Goal: Task Accomplishment & Management: Manage account settings

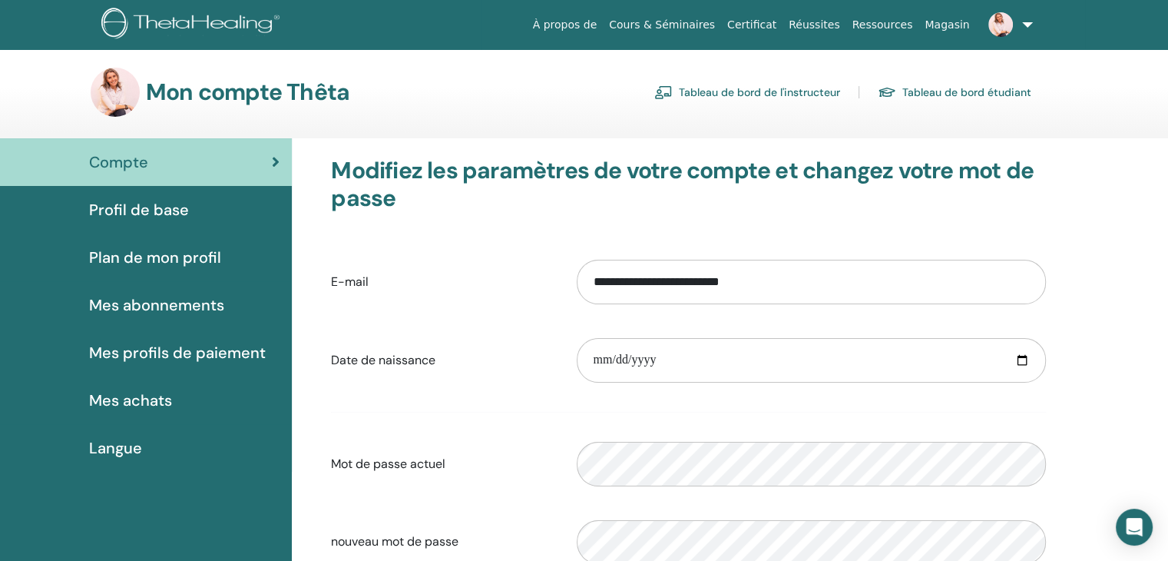
click at [781, 93] on link "Tableau de bord de l'instructeur" at bounding box center [747, 92] width 186 height 25
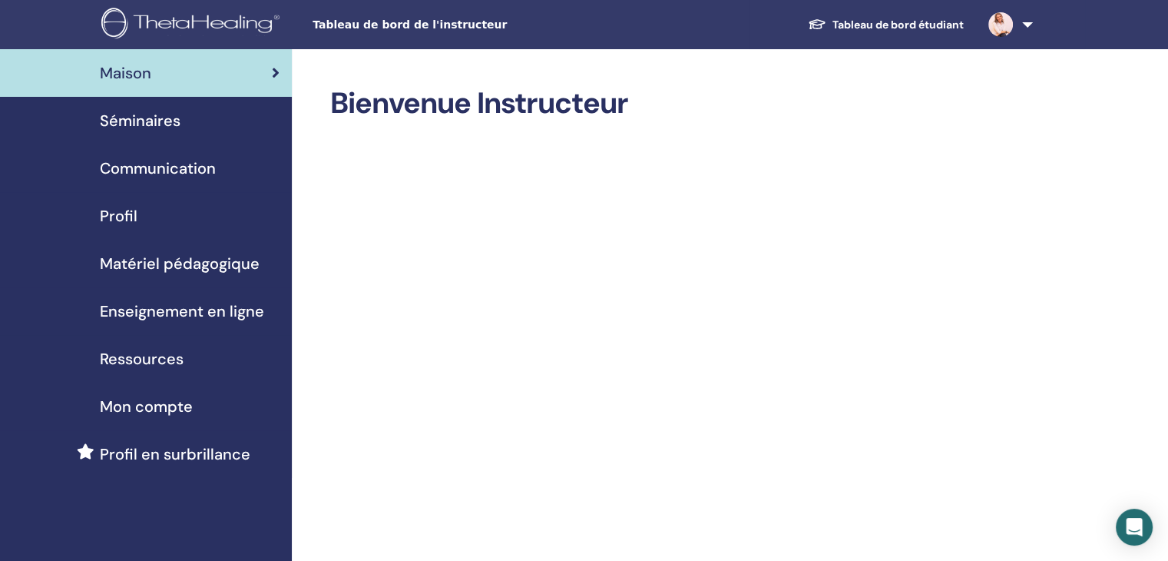
click at [148, 122] on span "Séminaires" at bounding box center [140, 120] width 81 height 23
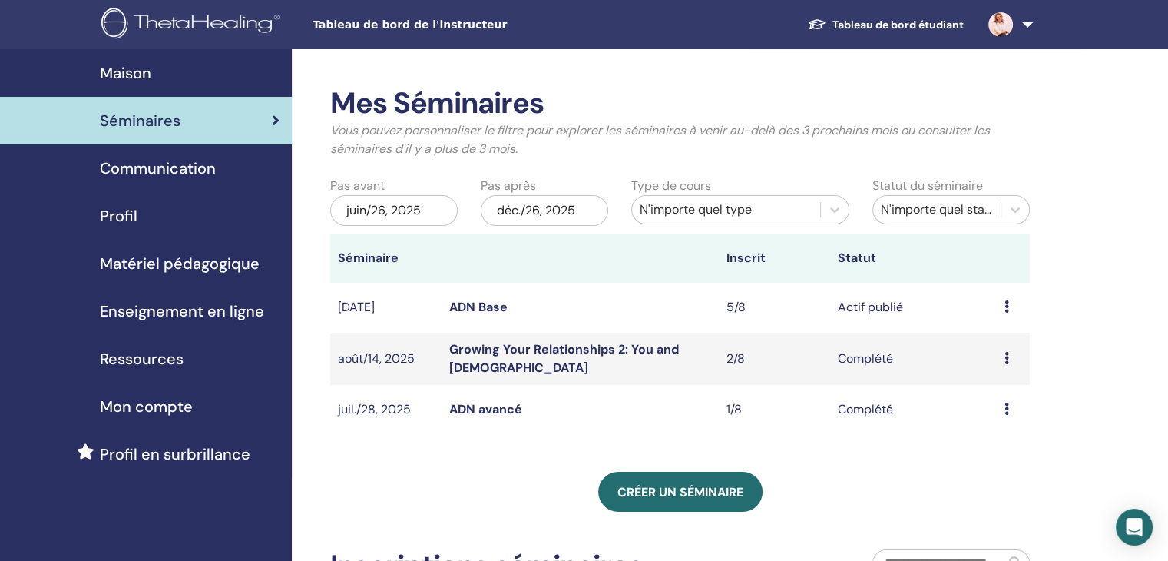
click at [482, 306] on link "ADN Base" at bounding box center [478, 307] width 58 height 16
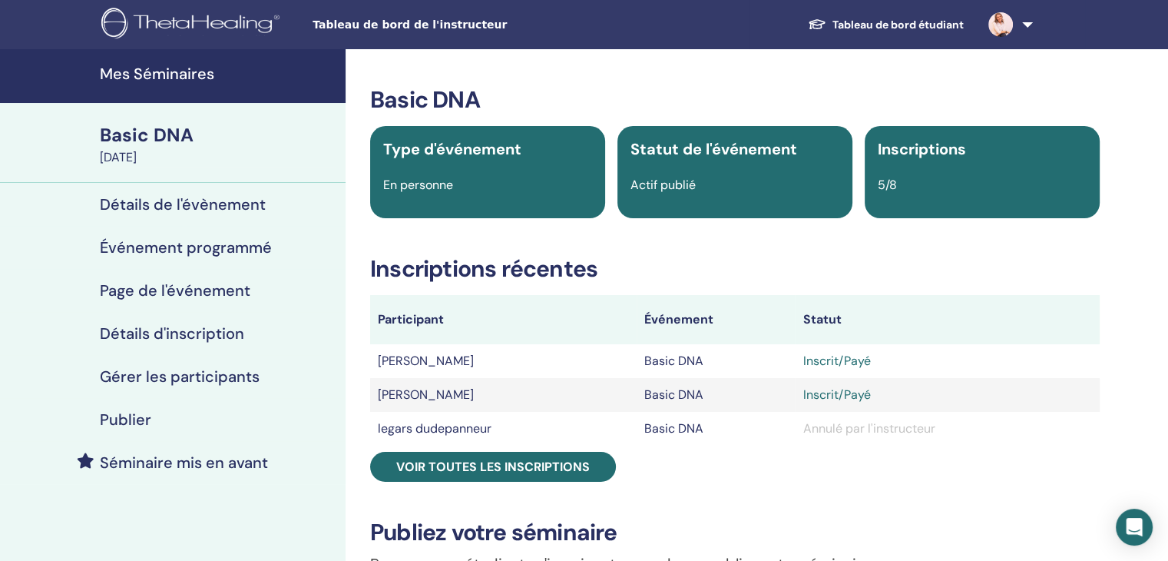
click at [504, 481] on div "Basic DNA Type d'événement En personne Statut de l'événement Actif publié Inscr…" at bounding box center [735, 561] width 760 height 950
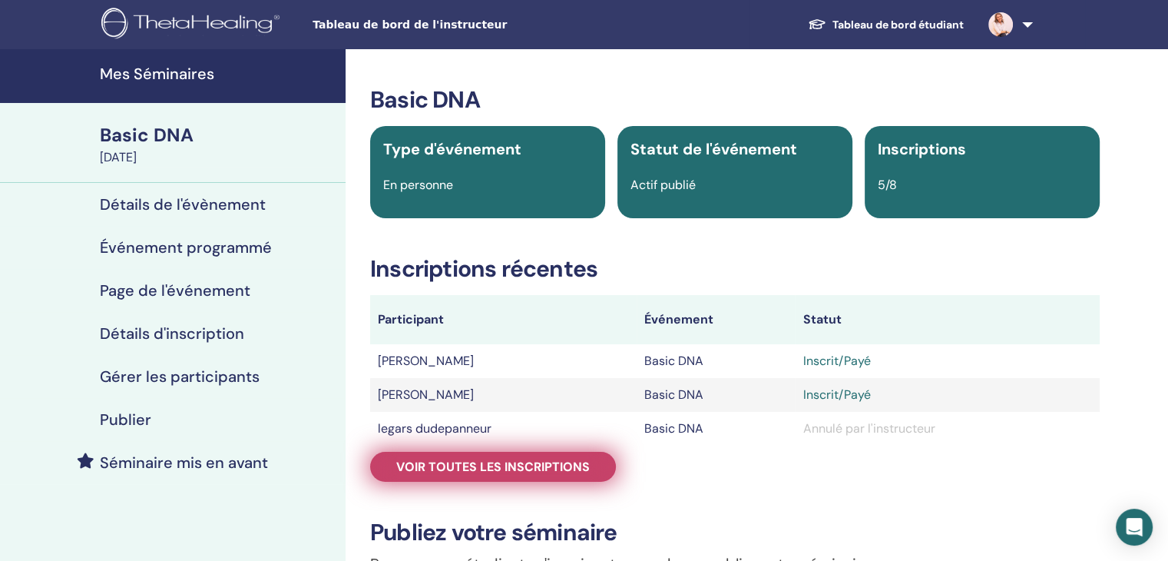
click at [504, 471] on span "Voir toutes les inscriptions" at bounding box center [493, 466] width 194 height 16
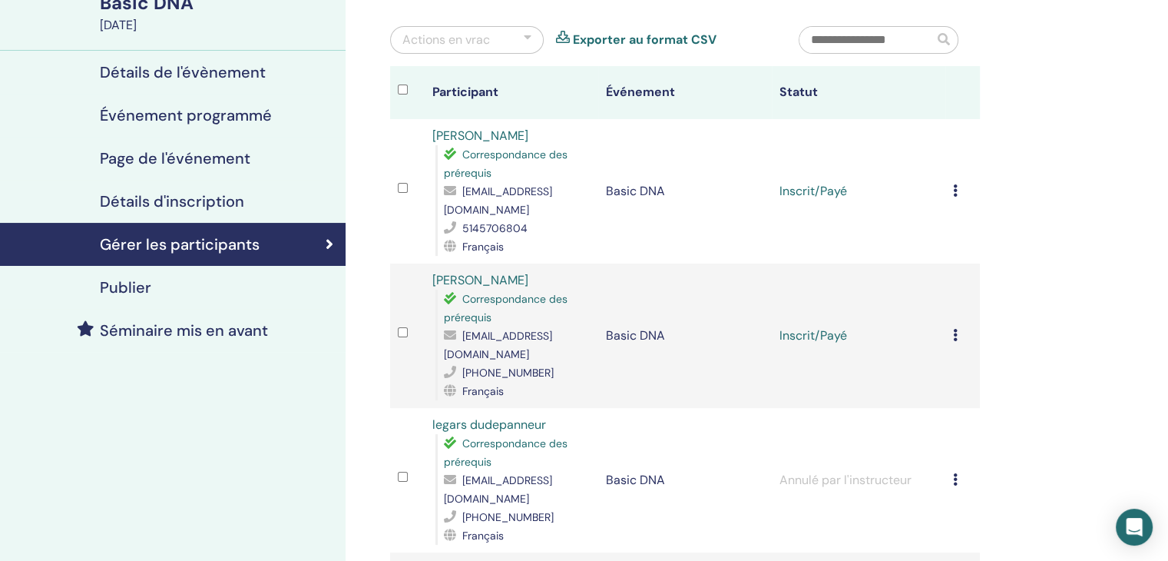
scroll to position [77, 0]
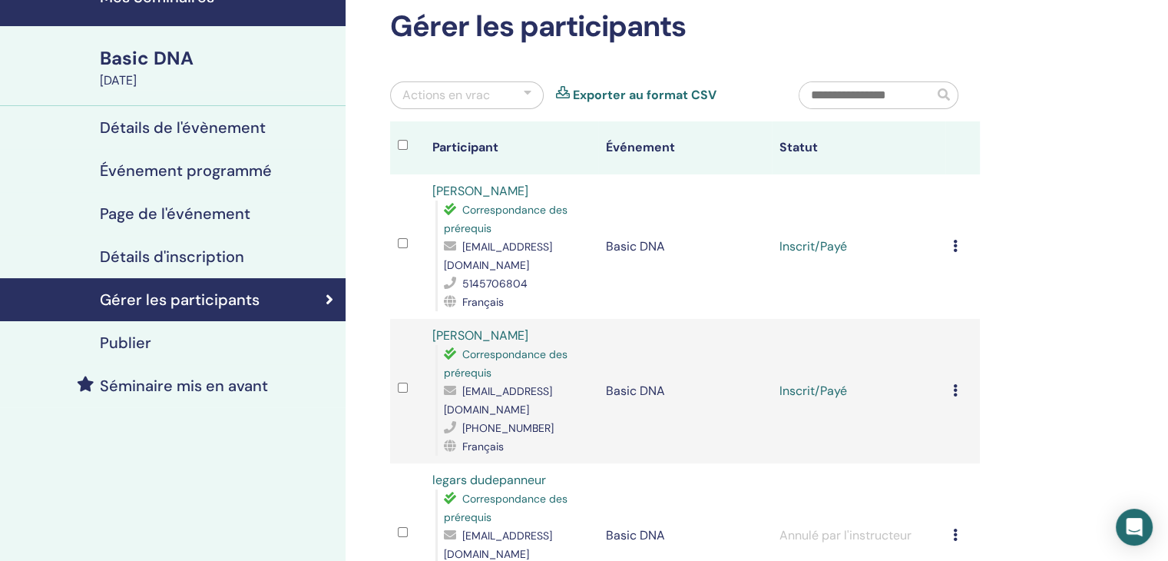
click at [126, 343] on h4 "Publier" at bounding box center [125, 342] width 51 height 18
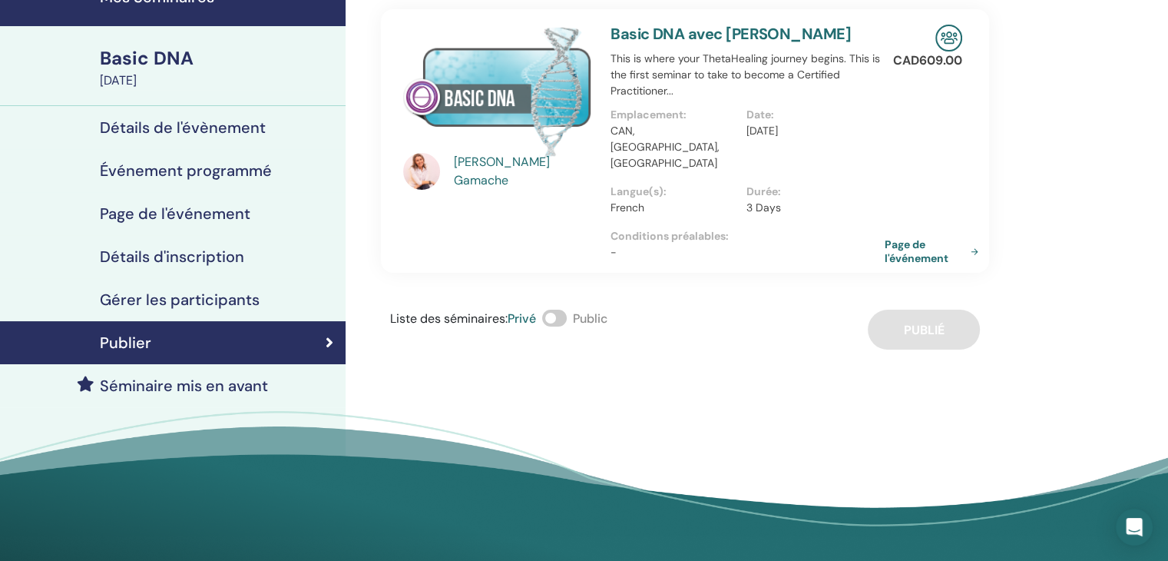
click at [912, 237] on link "Page de l'événement" at bounding box center [935, 251] width 100 height 28
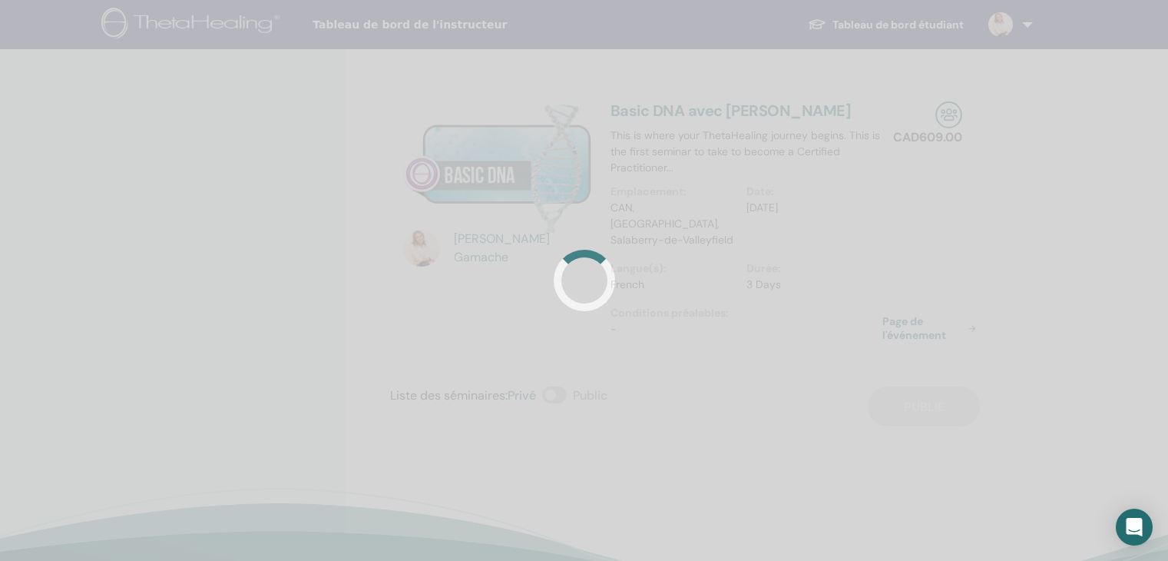
scroll to position [77, 0]
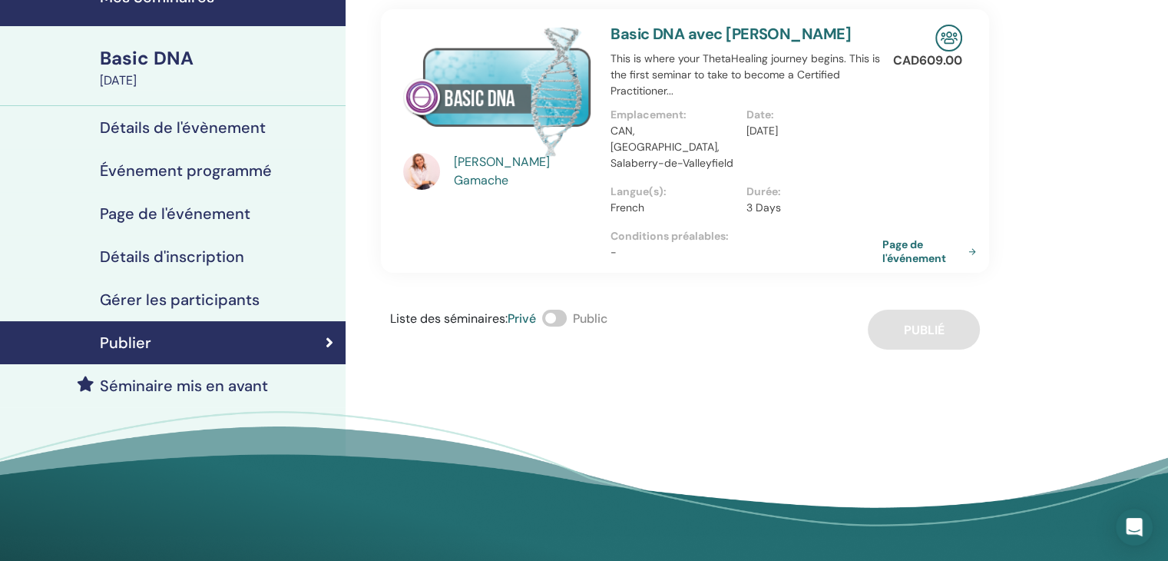
click at [174, 298] on h4 "Gérer les participants" at bounding box center [180, 299] width 160 height 18
